Goal: Transaction & Acquisition: Purchase product/service

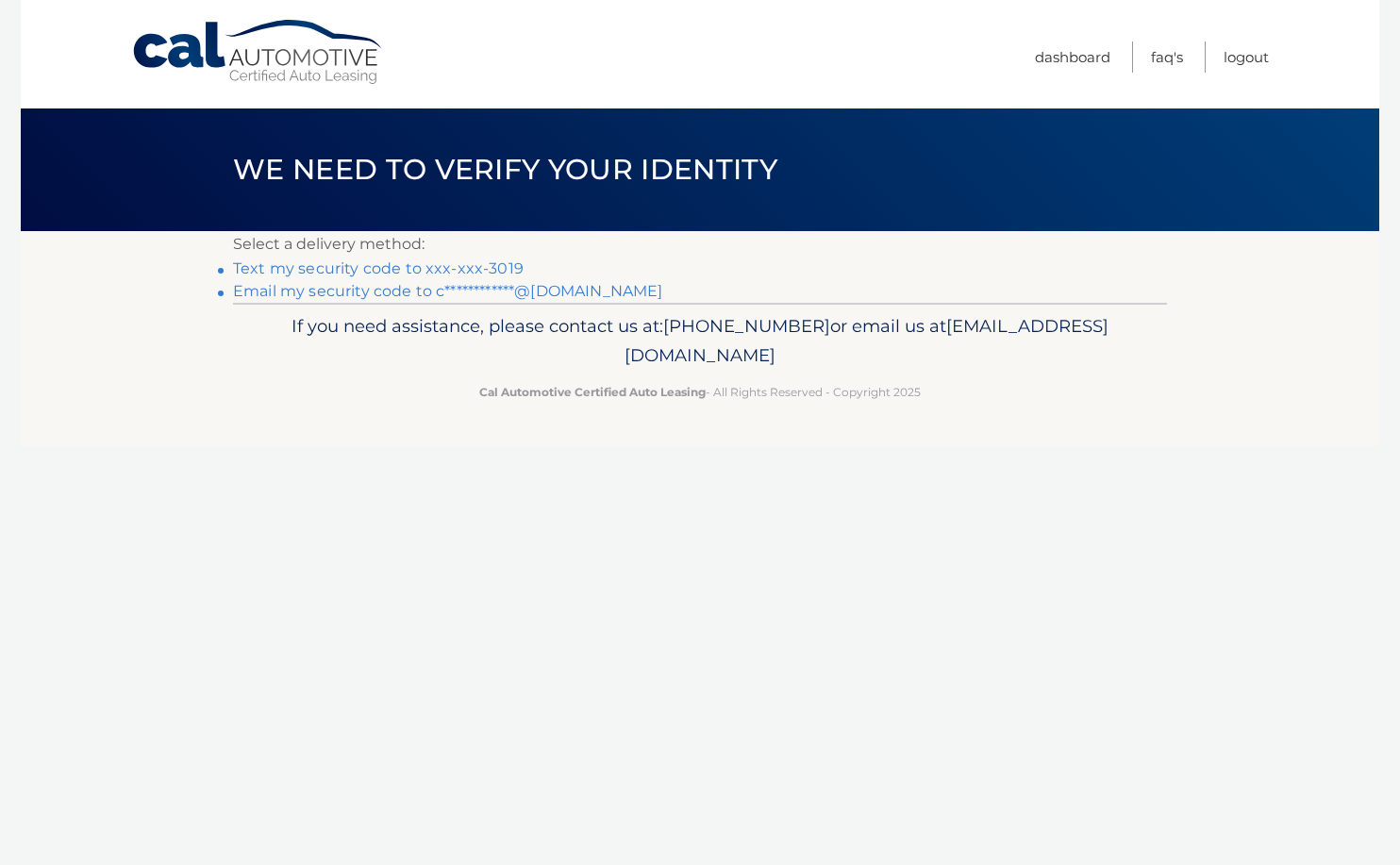
click at [462, 269] on link "Text my security code to xxx-xxx-3019" at bounding box center [377, 269] width 291 height 18
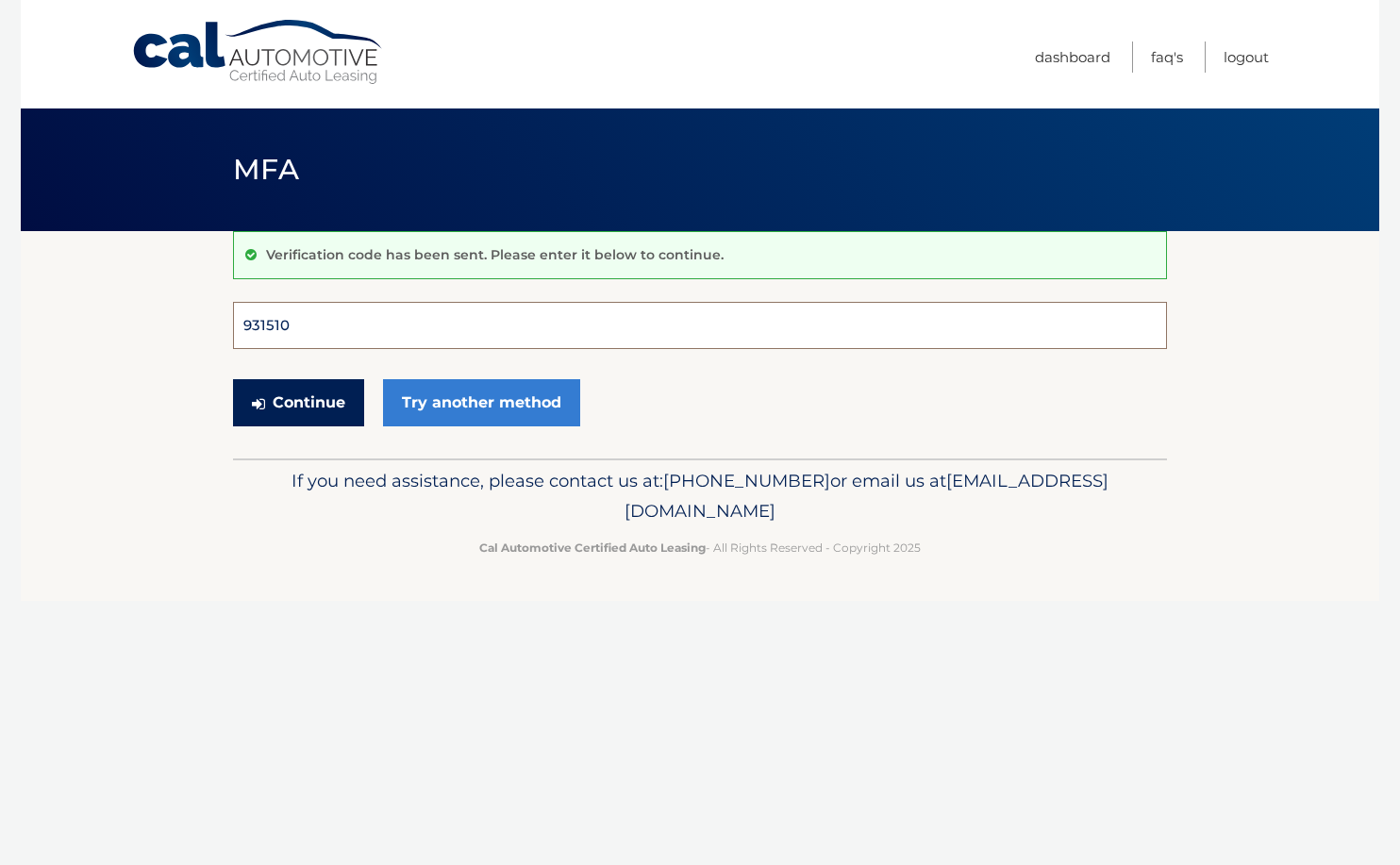
type input "931510"
click at [298, 402] on button "Continue" at bounding box center [298, 403] width 131 height 47
click at [321, 409] on button "Continue" at bounding box center [298, 403] width 131 height 47
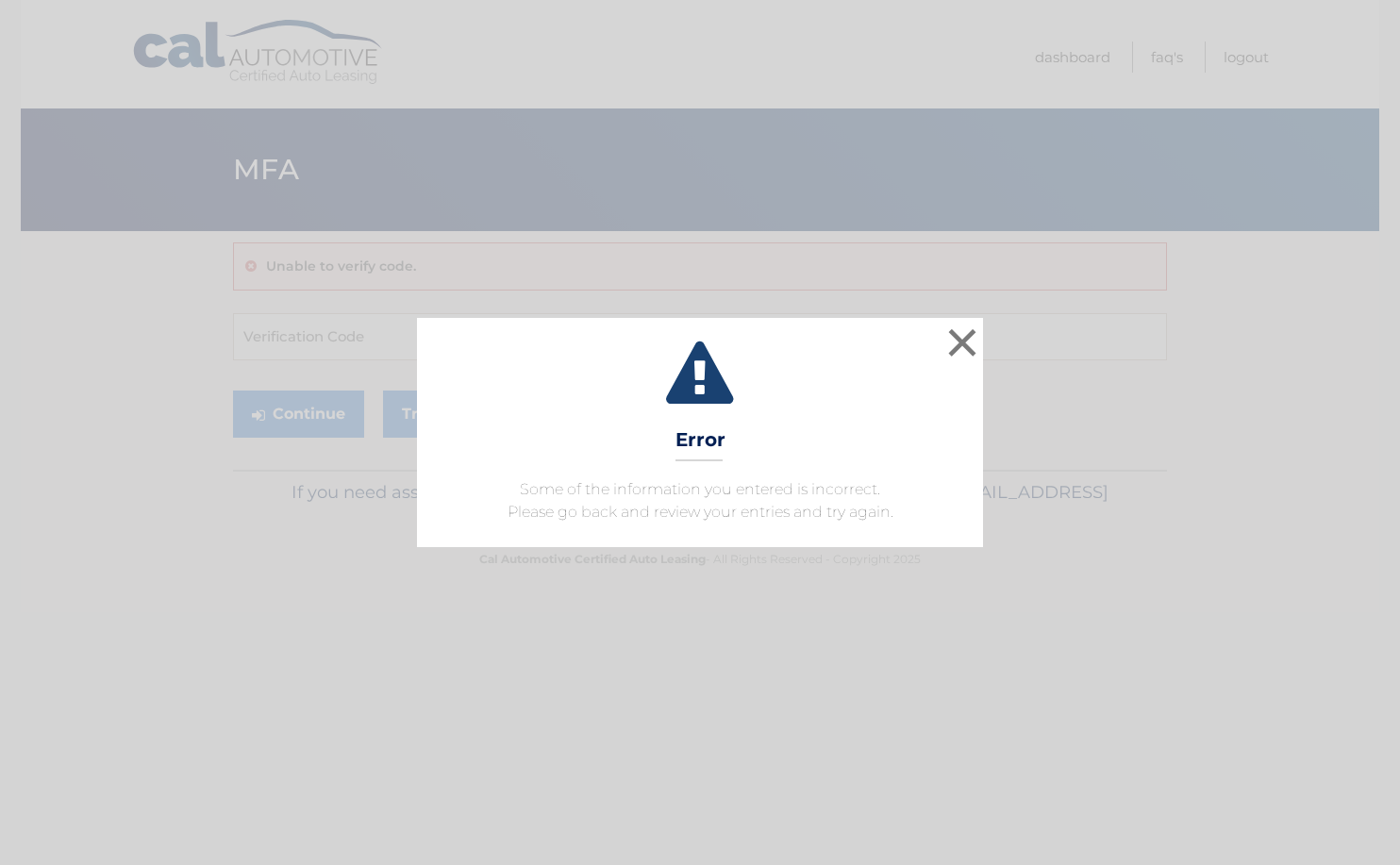
click at [278, 317] on div "× Error Some of the information you entered is incorrect. Please go back and re…" at bounding box center [700, 432] width 1400 height 865
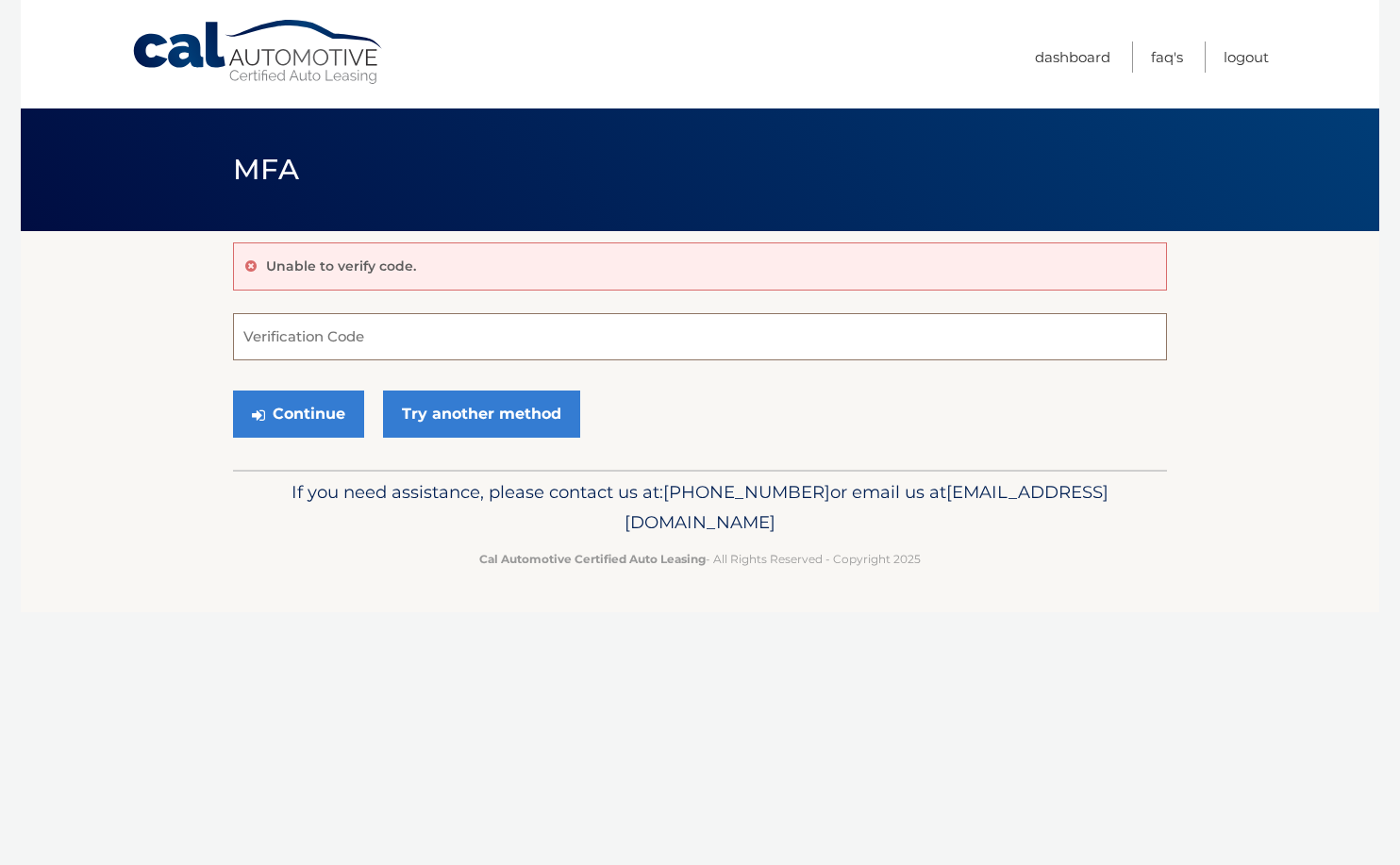
click at [287, 327] on input "Verification Code" at bounding box center [699, 337] width 934 height 47
type input "931510"
click at [298, 418] on button "Continue" at bounding box center [298, 414] width 131 height 47
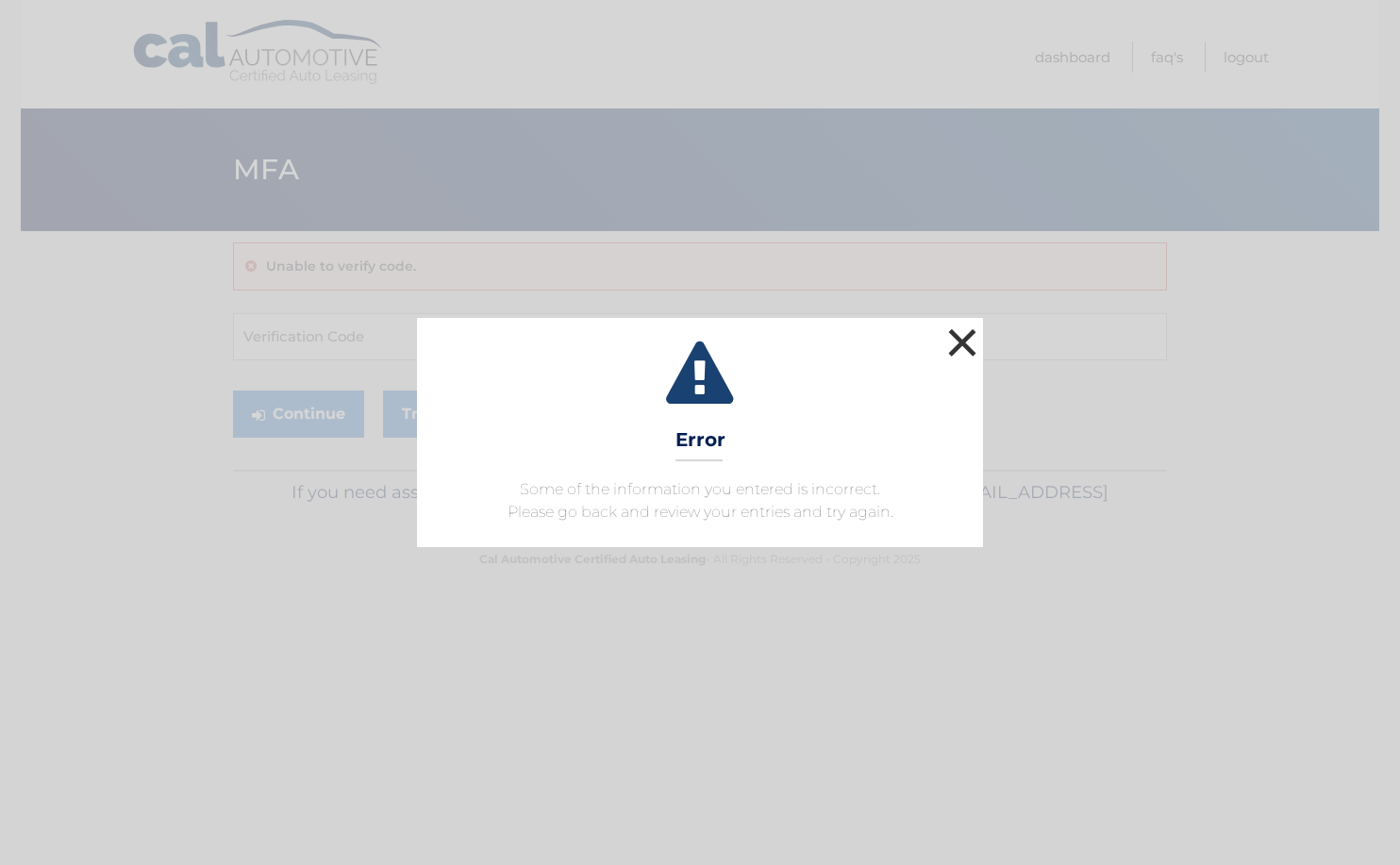
click at [957, 342] on button "×" at bounding box center [963, 343] width 38 height 38
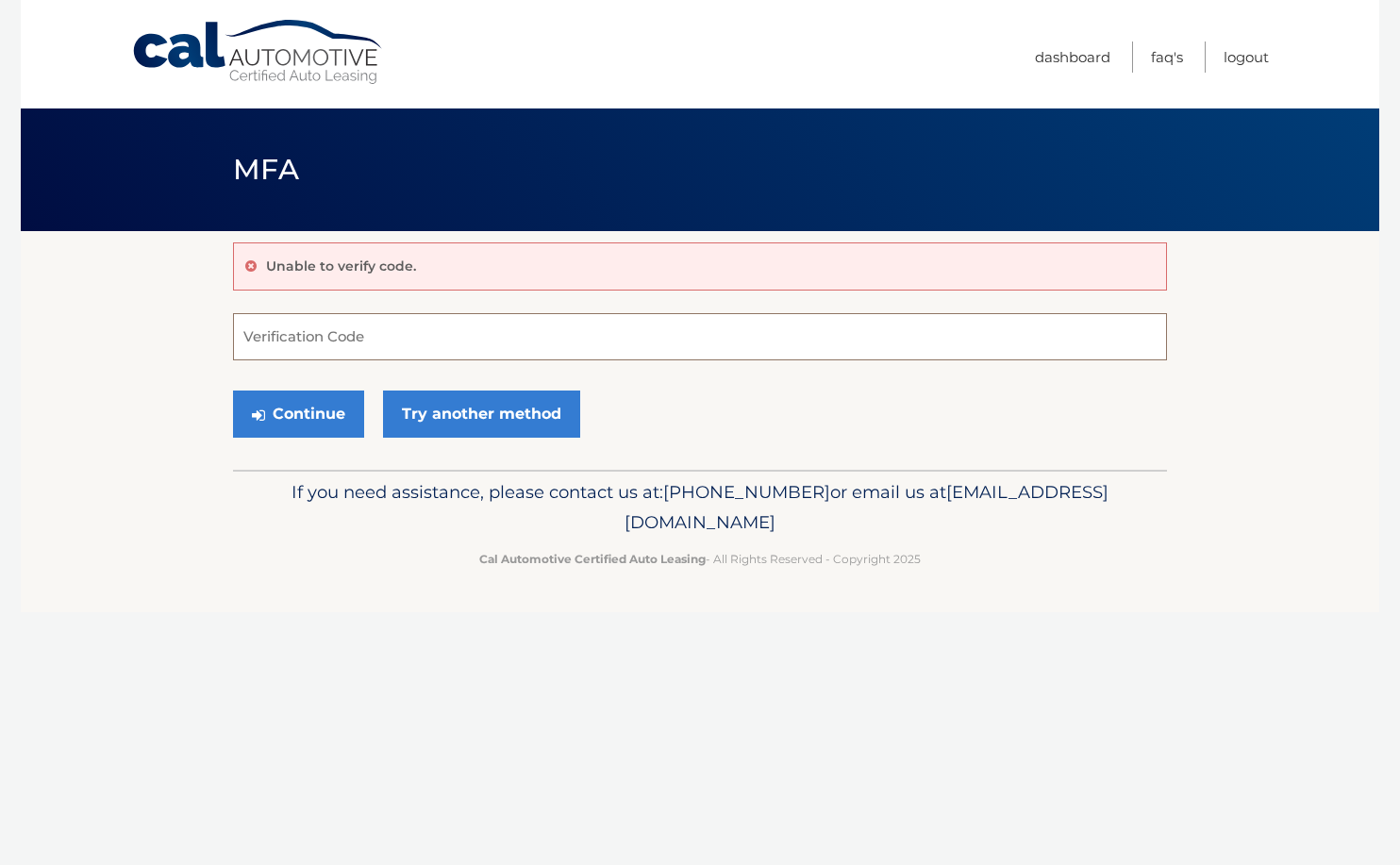
click at [479, 355] on input "Verification Code" at bounding box center [699, 337] width 934 height 47
paste input "931510"
type input "931510"
click at [281, 411] on button "Continue" at bounding box center [298, 414] width 131 height 47
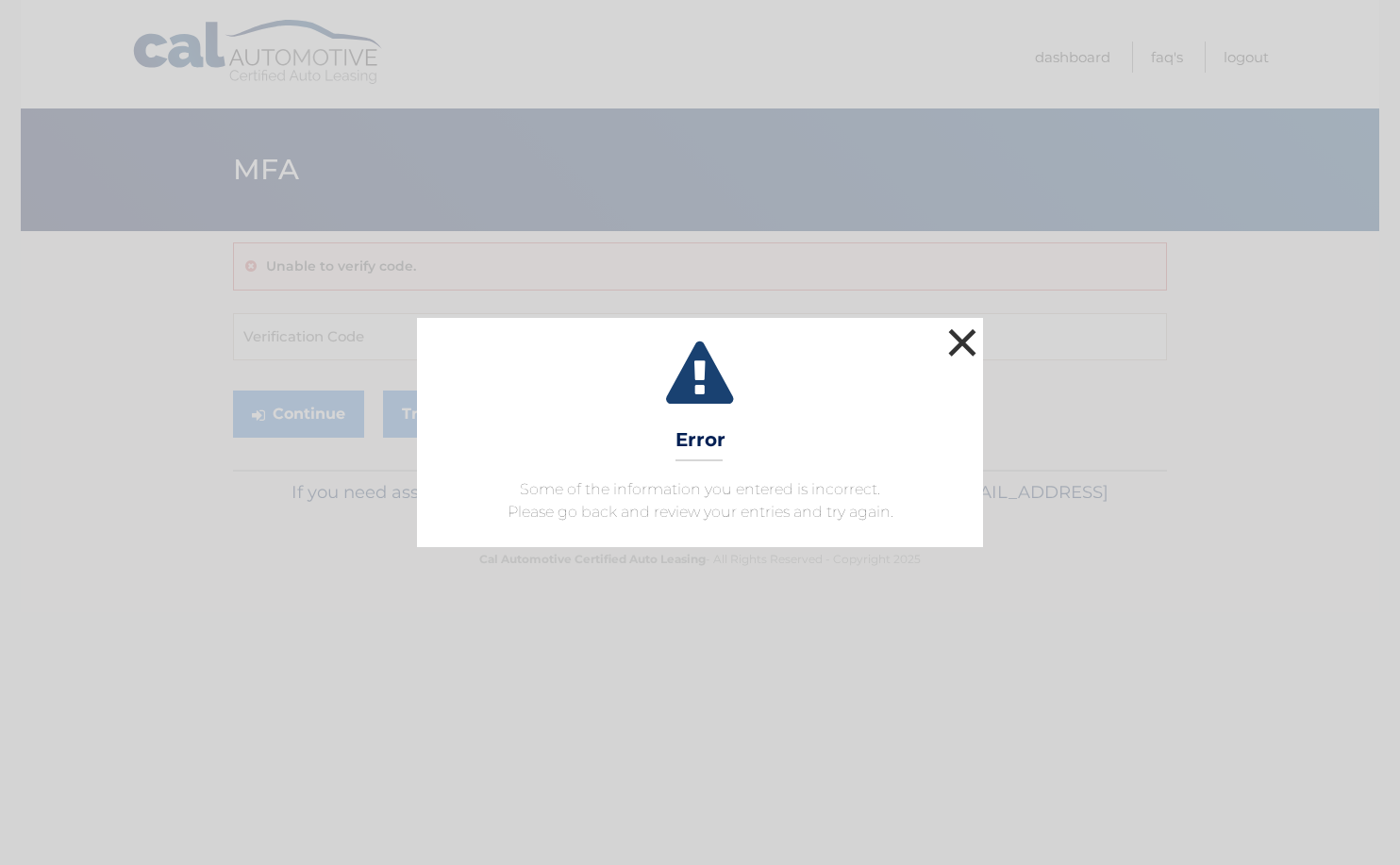
click at [964, 338] on button "×" at bounding box center [963, 343] width 38 height 38
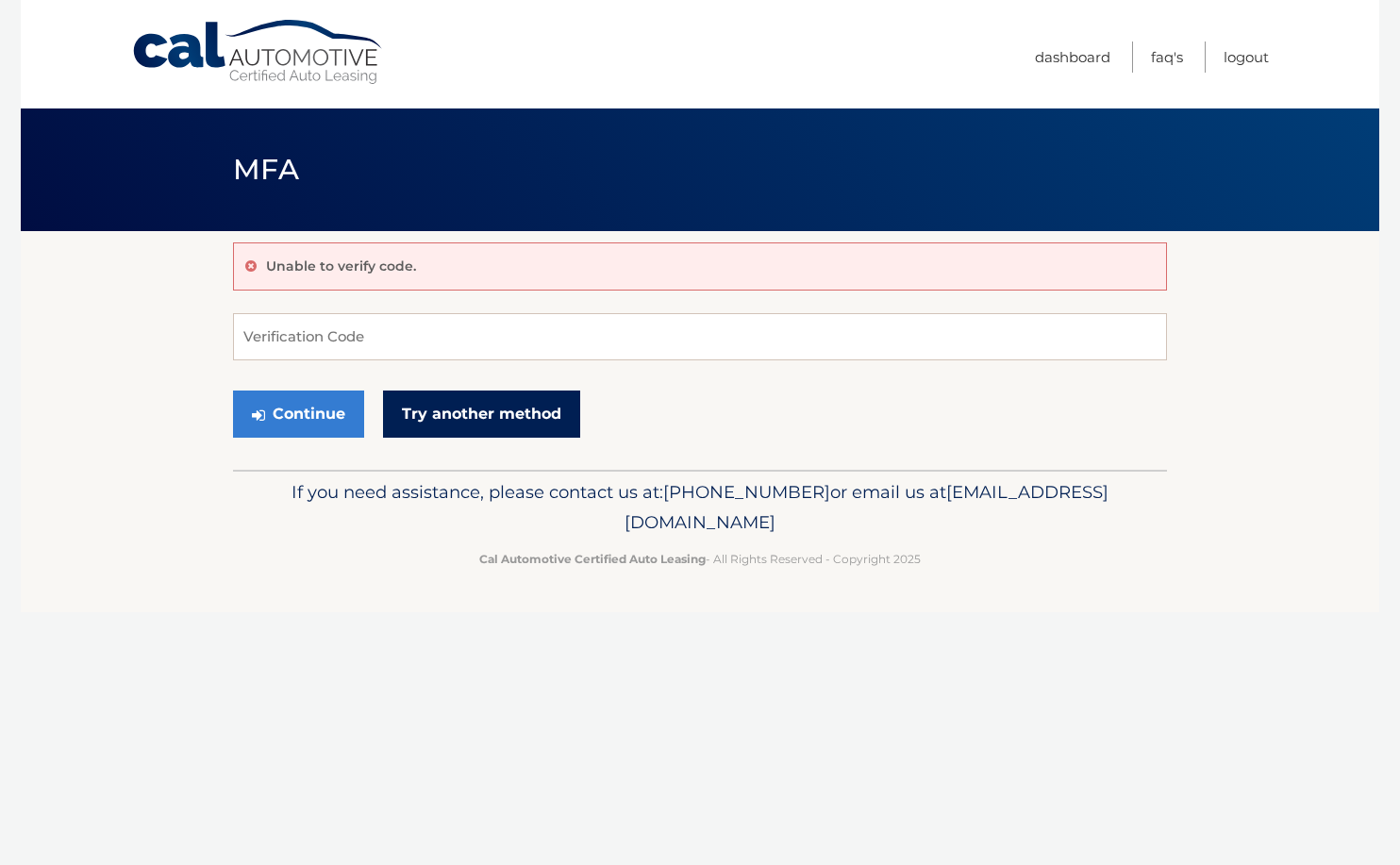
click at [478, 420] on link "Try another method" at bounding box center [480, 414] width 197 height 47
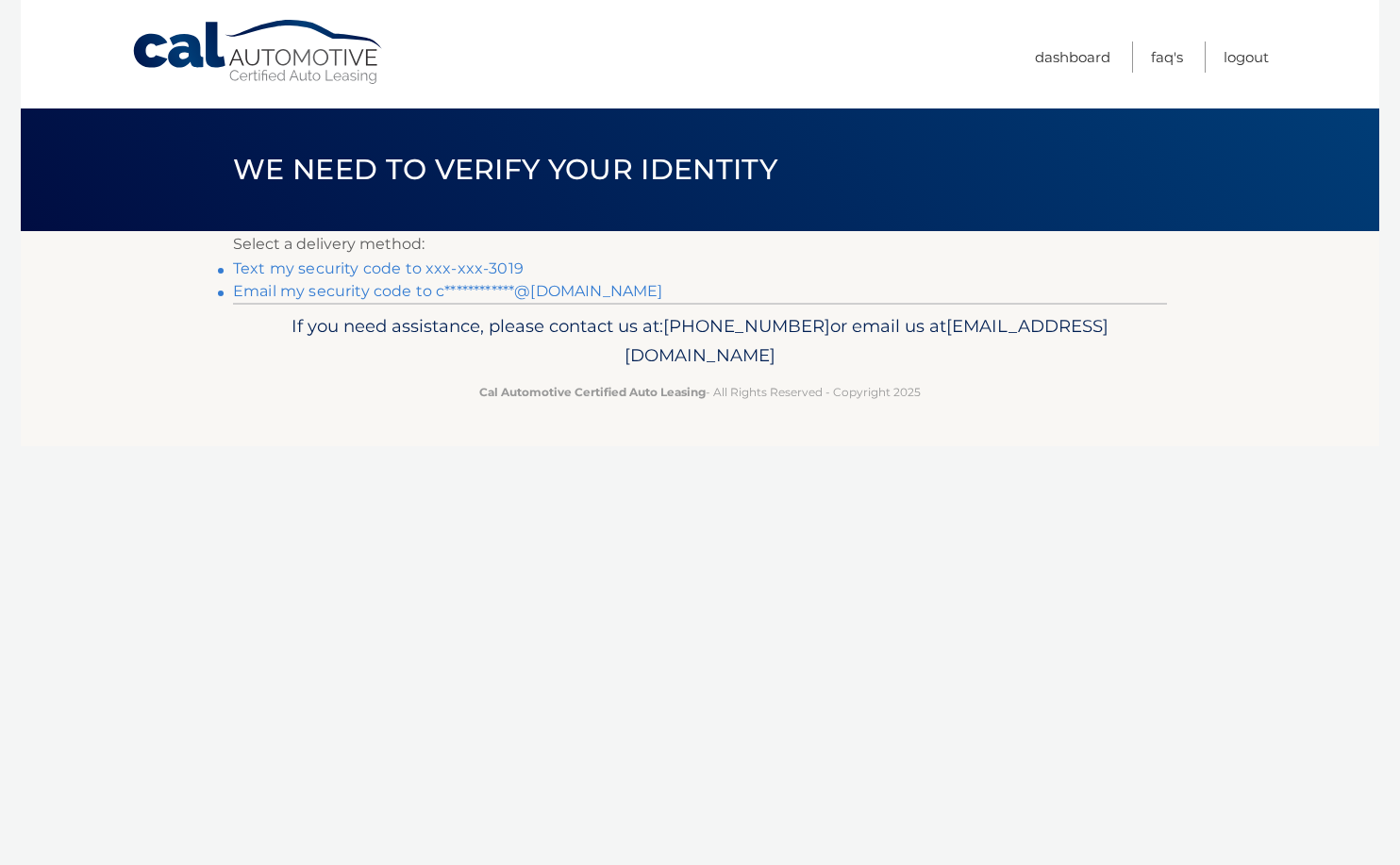
click at [412, 292] on link "**********" at bounding box center [447, 291] width 429 height 18
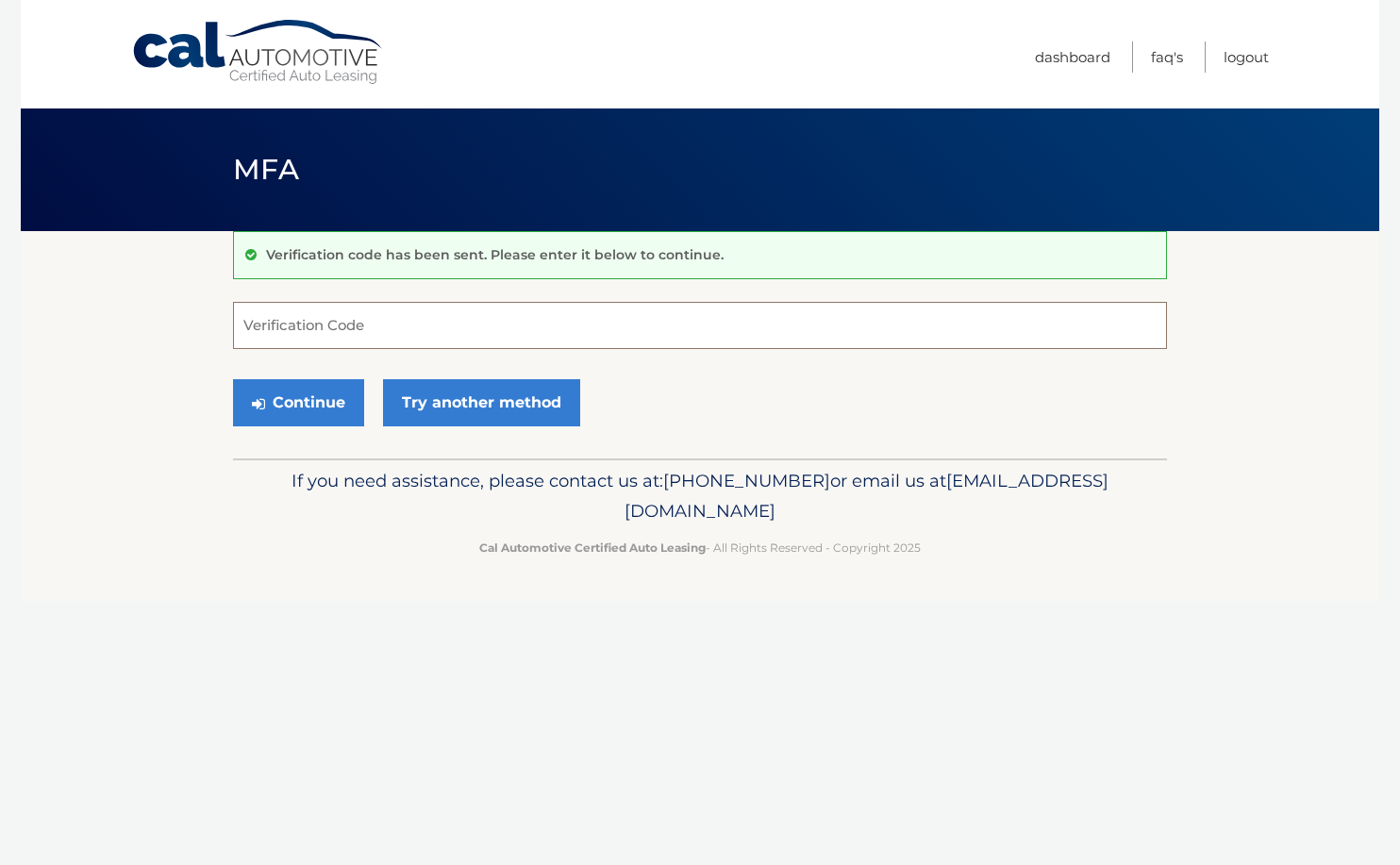
click at [686, 309] on input "Verification Code" at bounding box center [699, 325] width 934 height 47
paste input "789515"
type input "789515"
click at [302, 398] on button "Continue" at bounding box center [298, 403] width 131 height 47
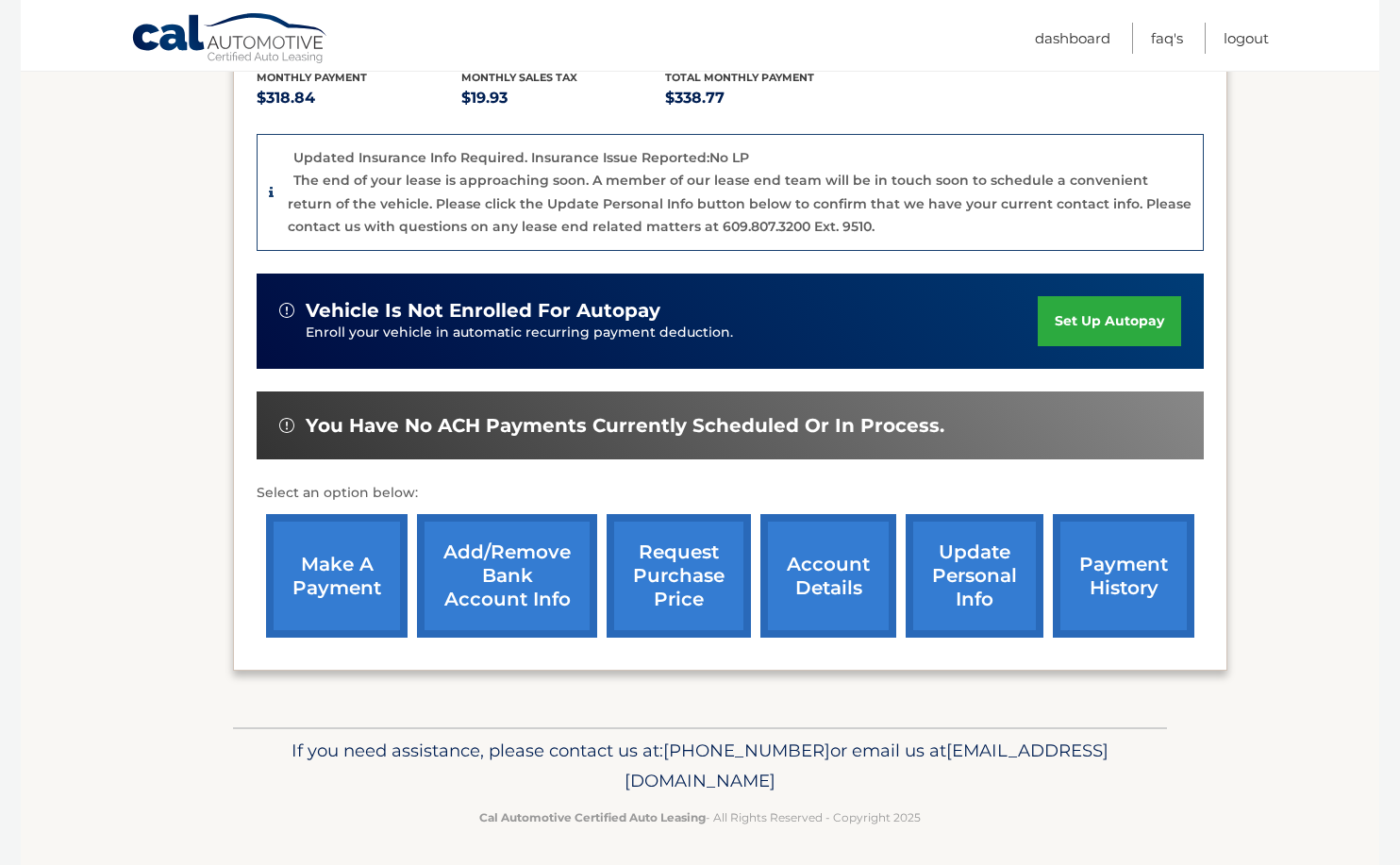
scroll to position [412, 0]
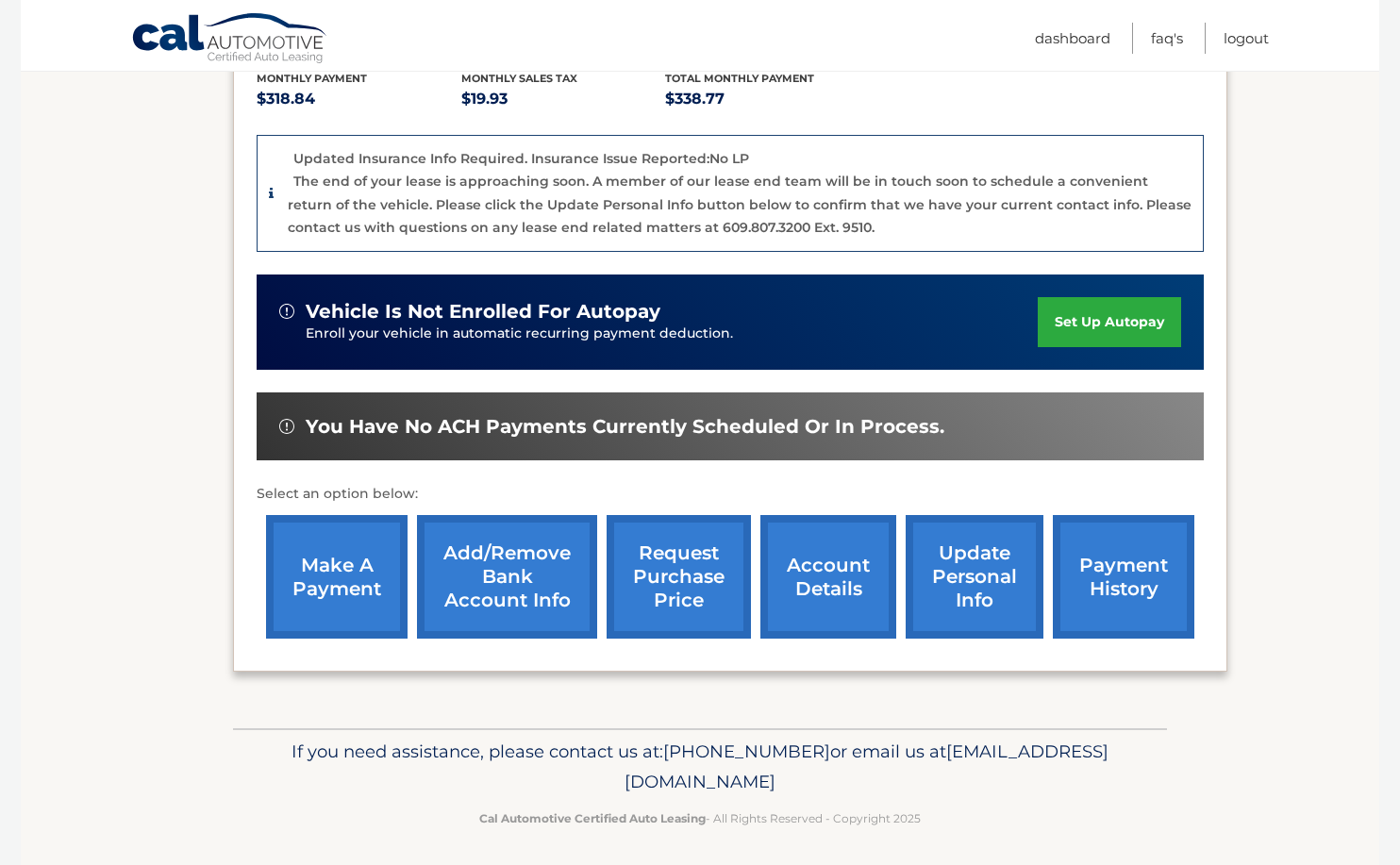
click at [349, 583] on link "make a payment" at bounding box center [337, 577] width 142 height 124
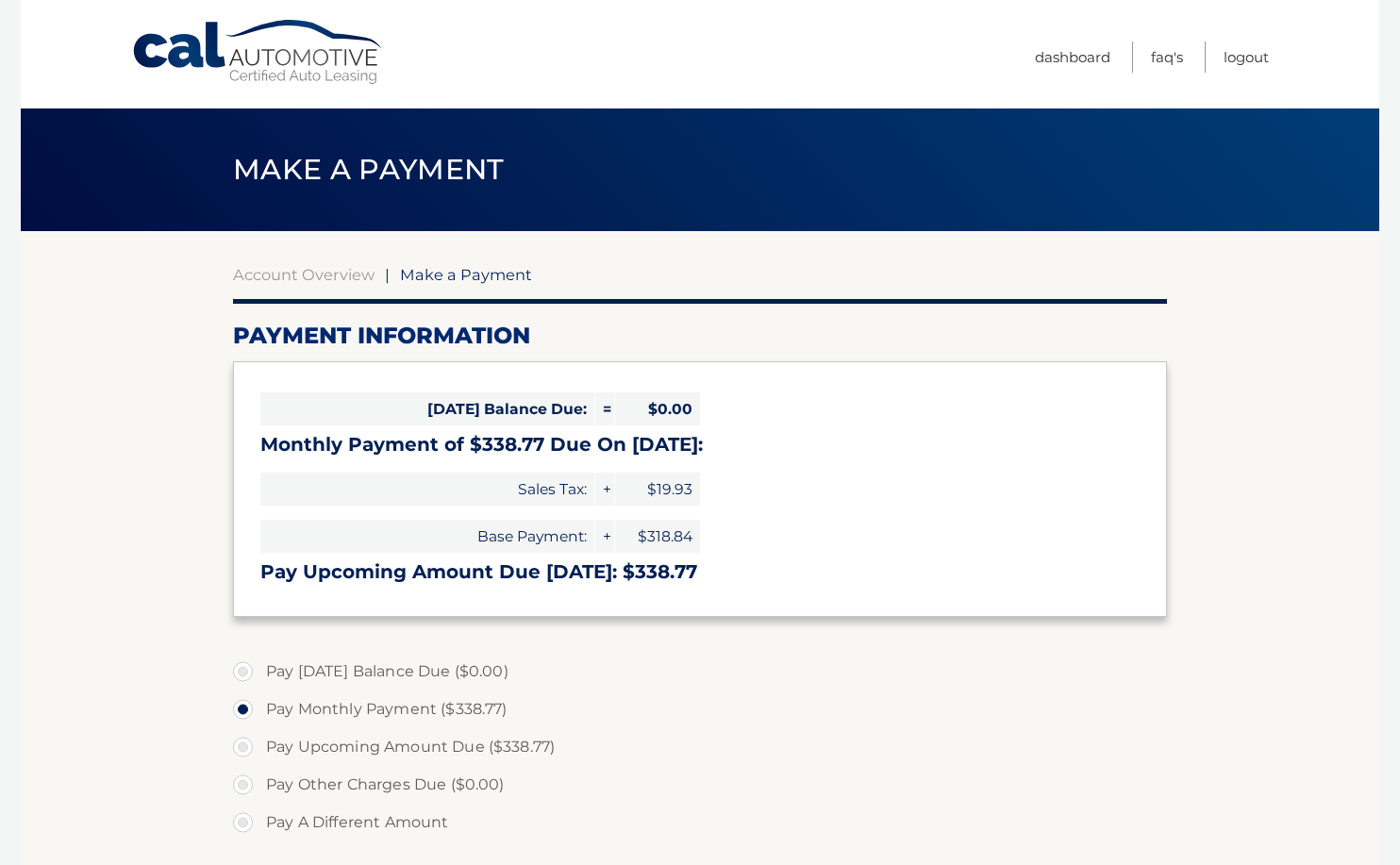
select select "NzUyZjhmMTUtMGNkYi00MzBhLWFjMzEtYTkzOGM1M2E1NzM3"
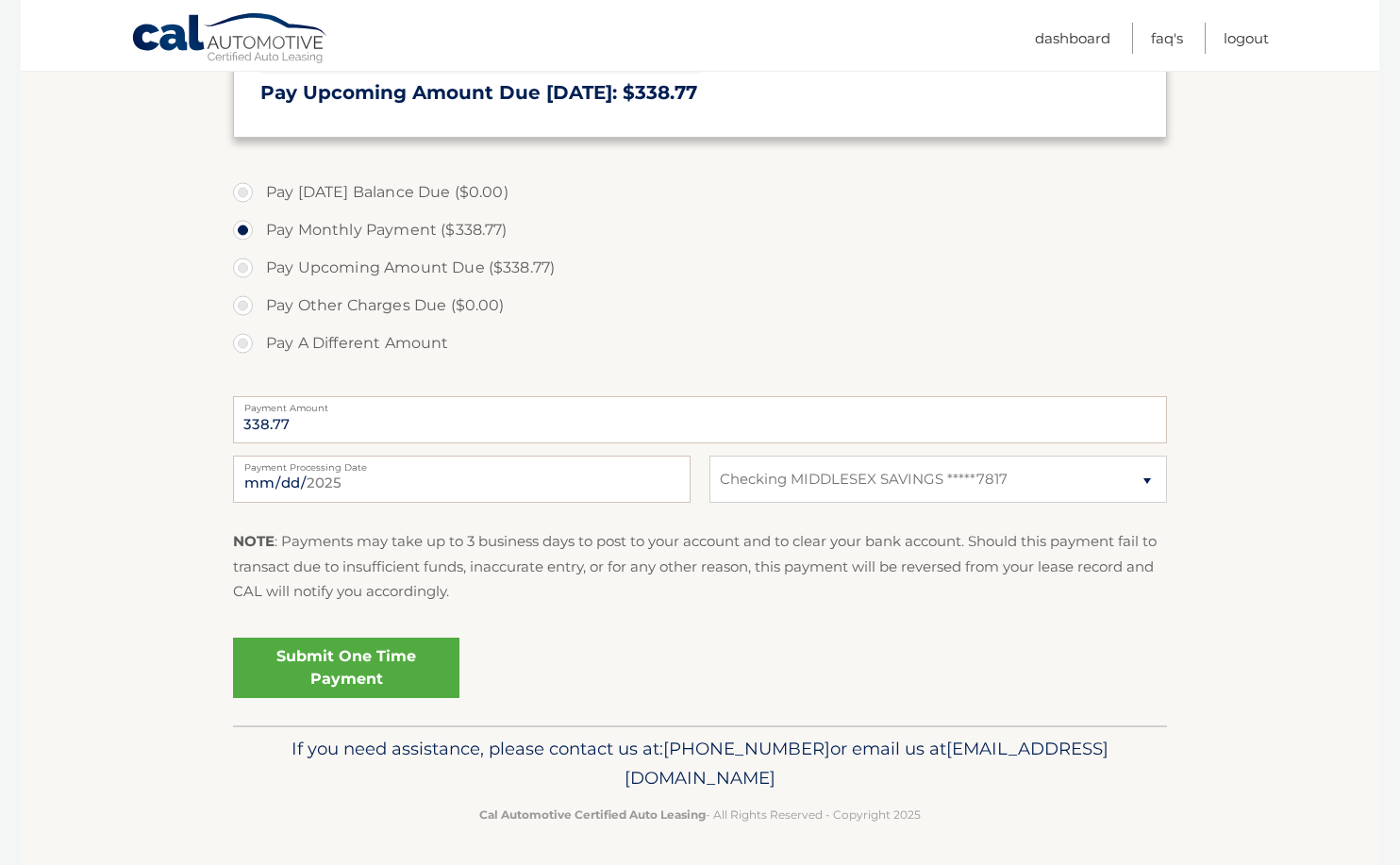
scroll to position [478, 0]
click at [394, 642] on link "Submit One Time Payment" at bounding box center [346, 668] width 227 height 60
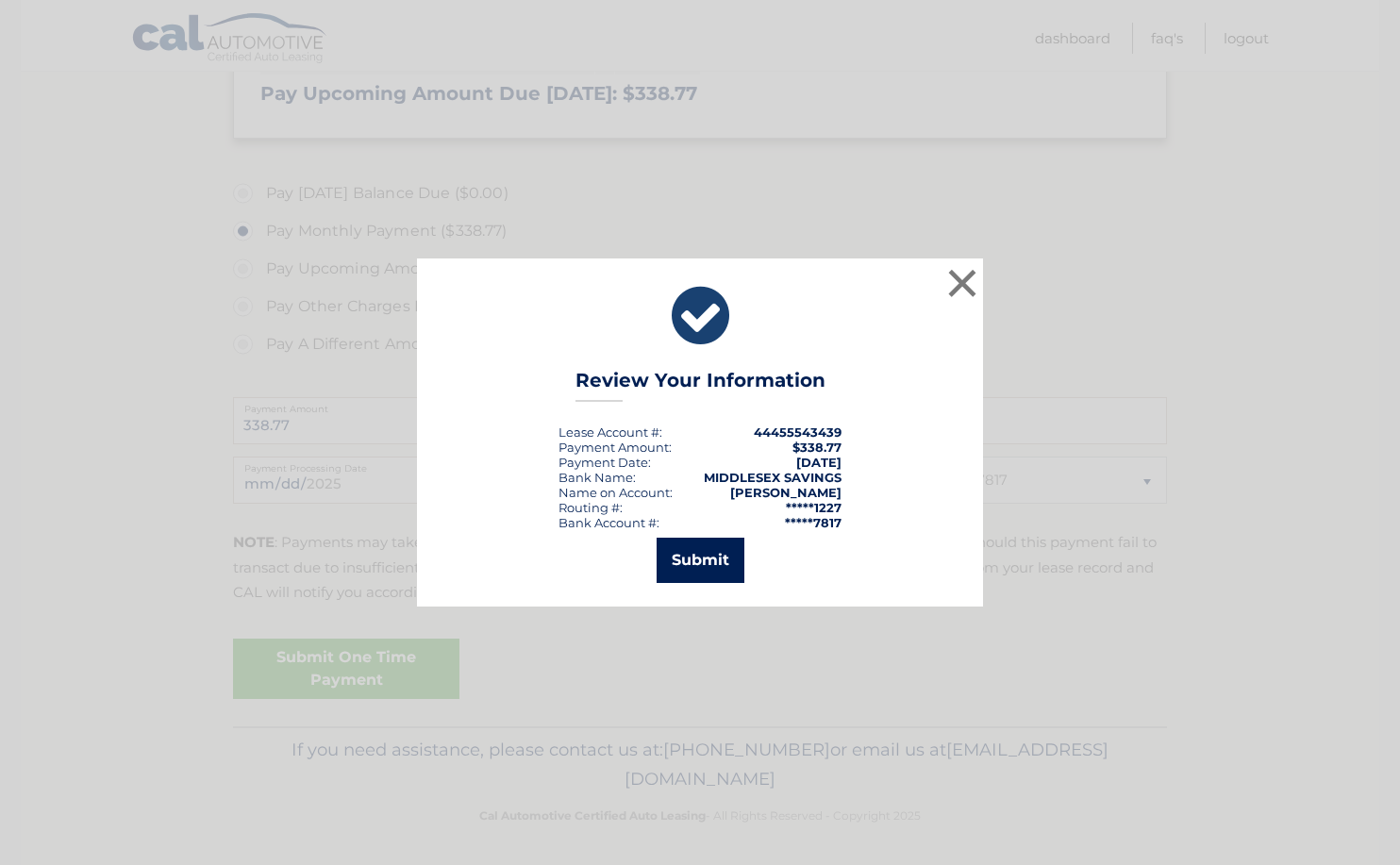
click at [687, 561] on button "Submit" at bounding box center [700, 559] width 88 height 45
